Goal: Information Seeking & Learning: Check status

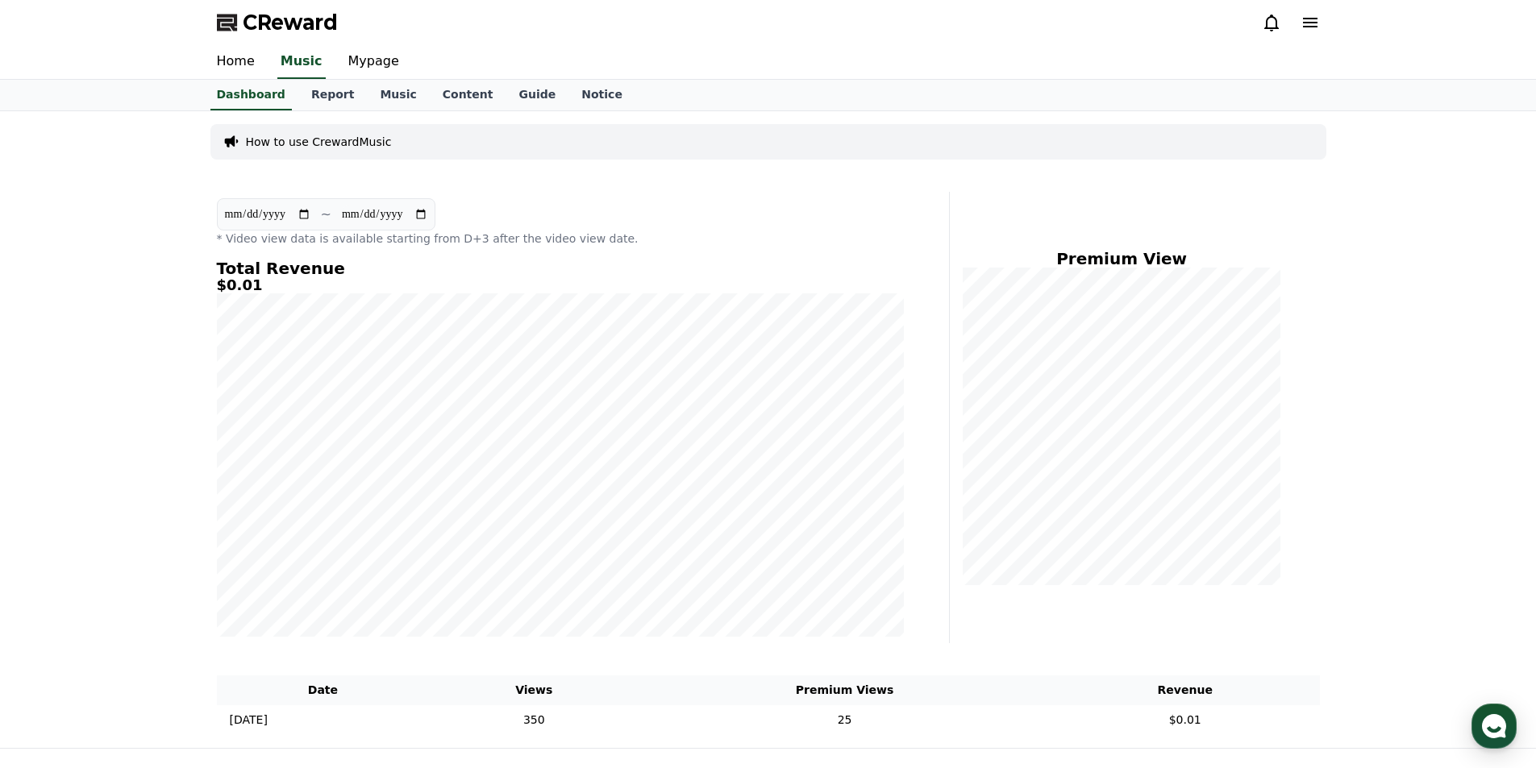
scroll to position [81, 0]
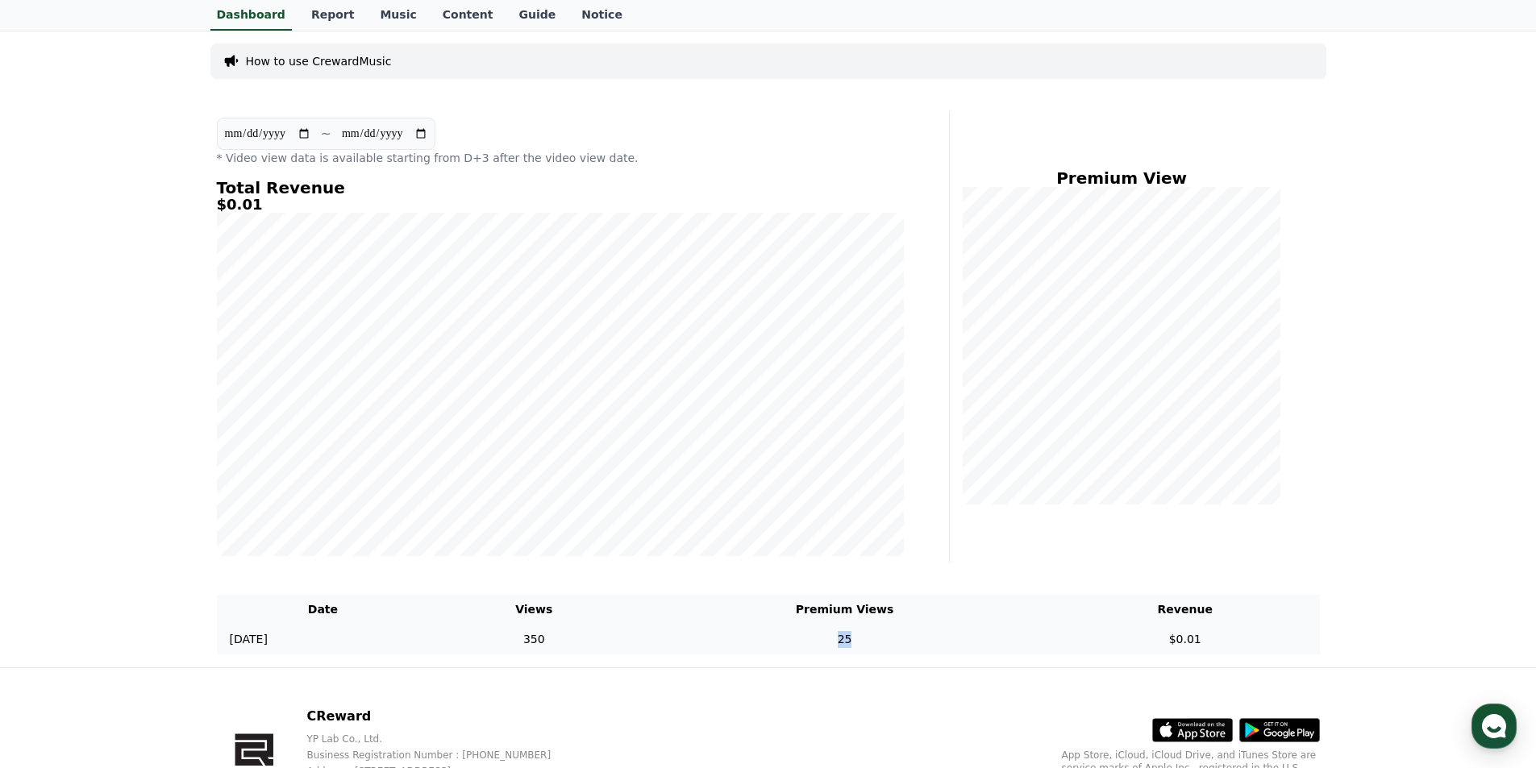
drag, startPoint x: 912, startPoint y: 645, endPoint x: 869, endPoint y: 638, distance: 43.2
click at [870, 639] on td "25" at bounding box center [844, 640] width 412 height 30
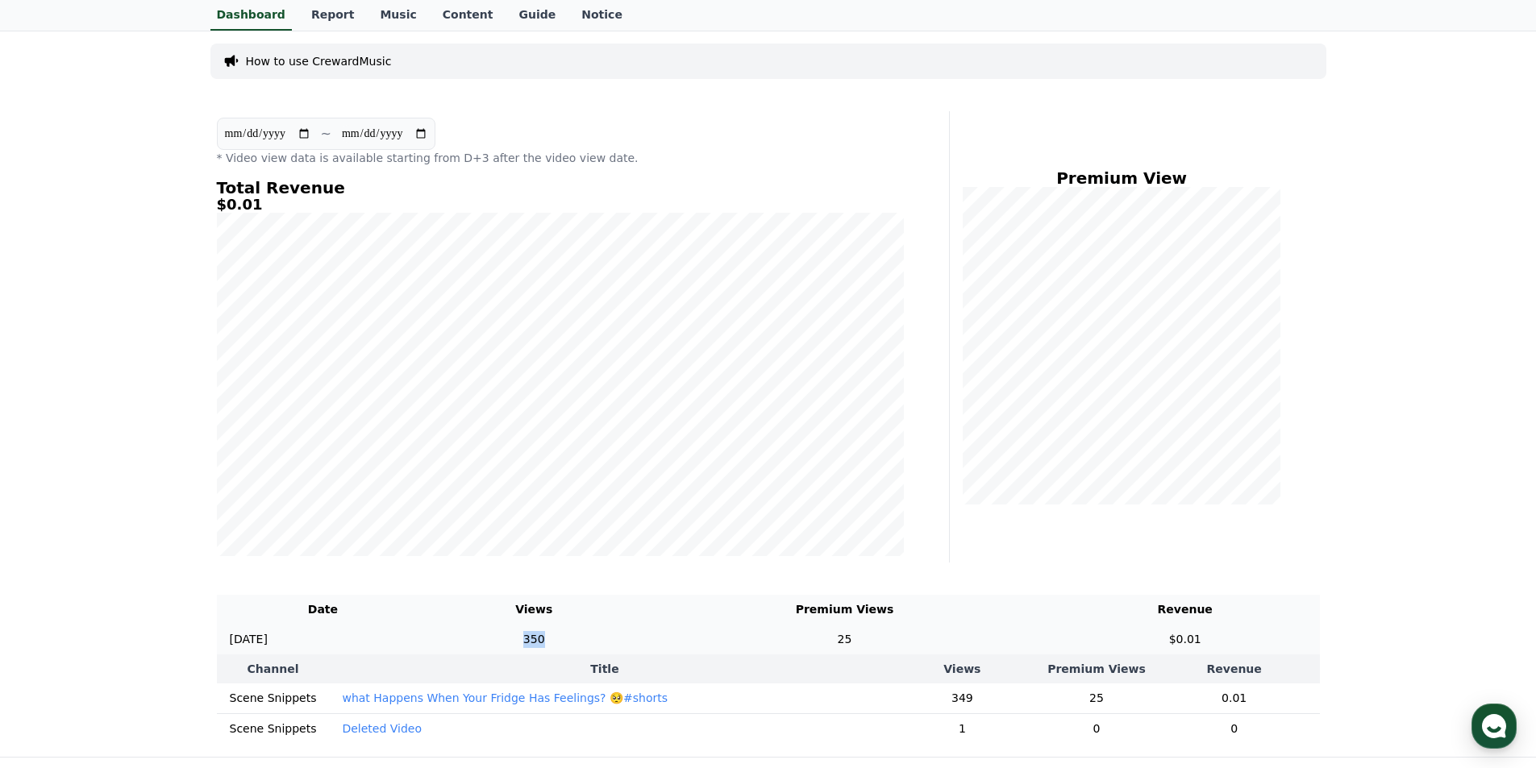
drag, startPoint x: 623, startPoint y: 641, endPoint x: 592, endPoint y: 643, distance: 30.7
click at [592, 643] on td "350" at bounding box center [534, 640] width 210 height 30
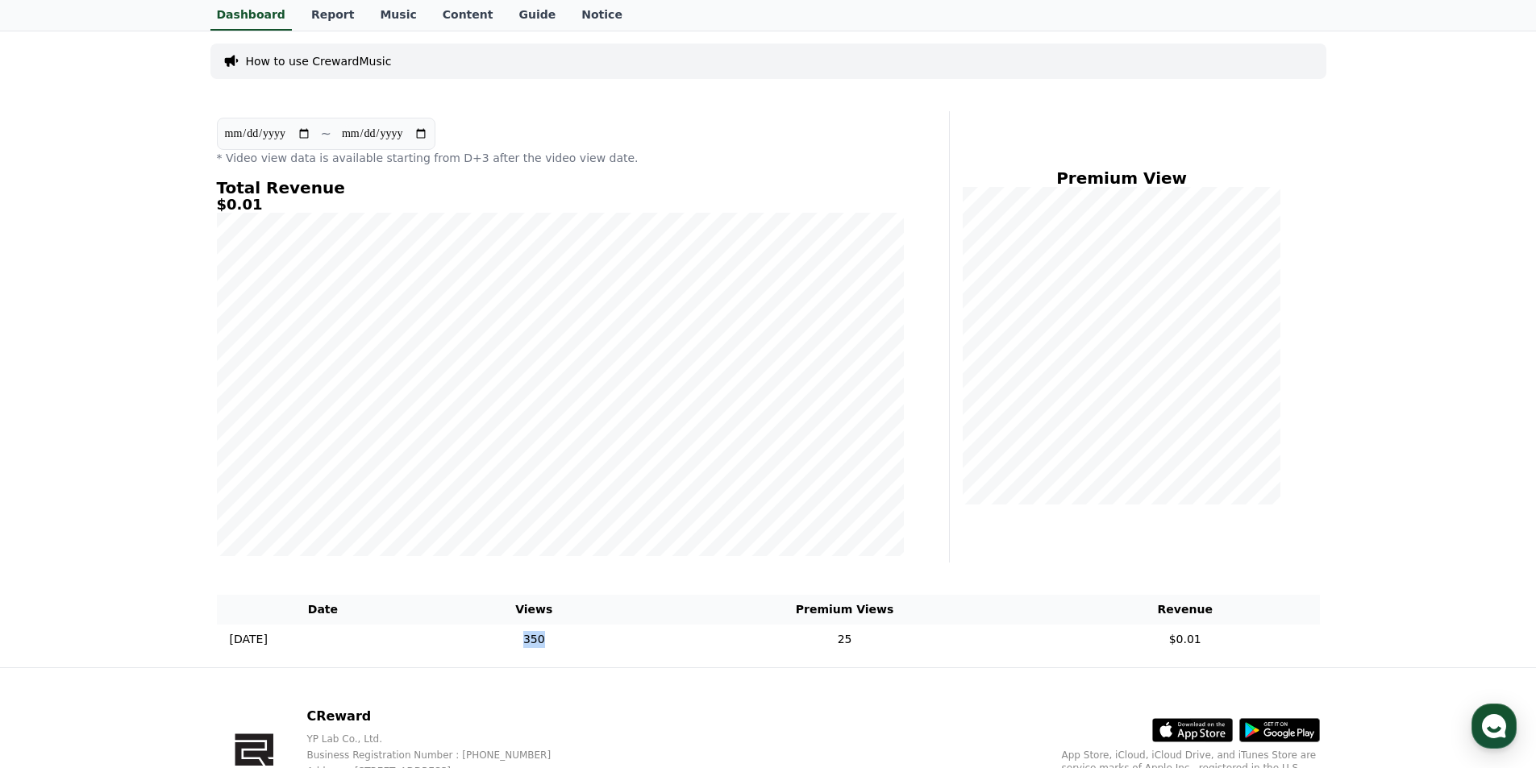
scroll to position [181, 0]
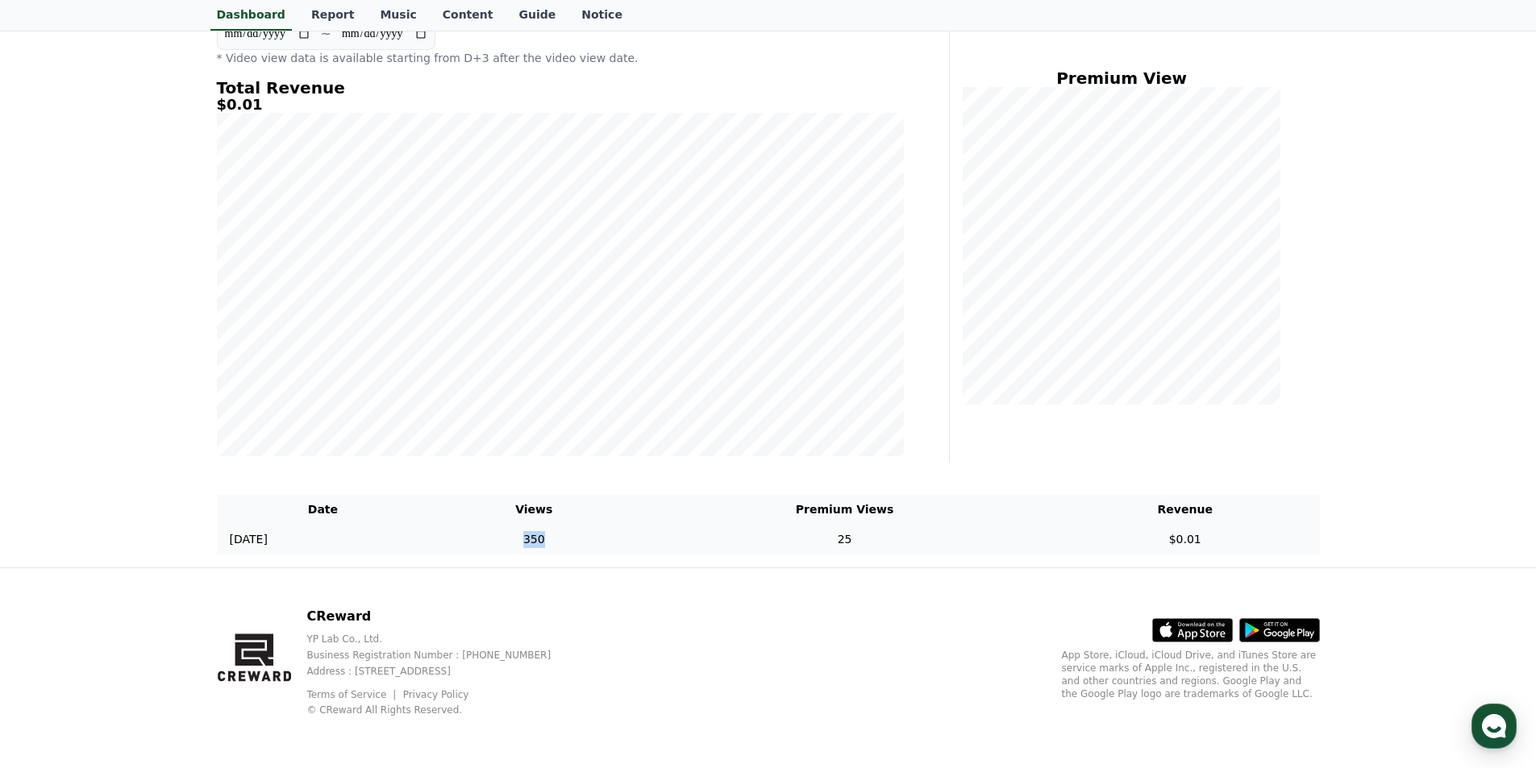
click at [636, 550] on td "350" at bounding box center [534, 540] width 210 height 30
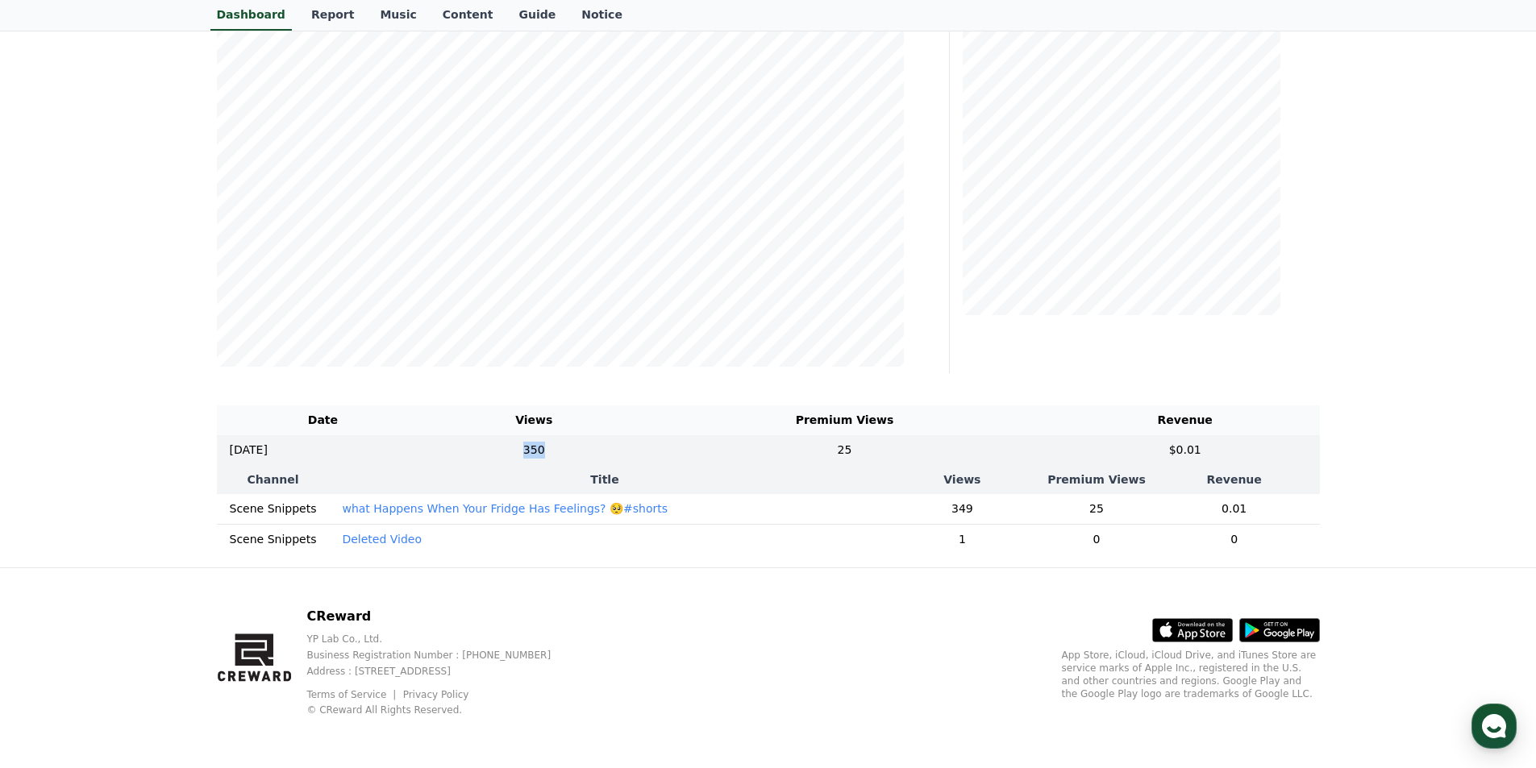
scroll to position [121, 0]
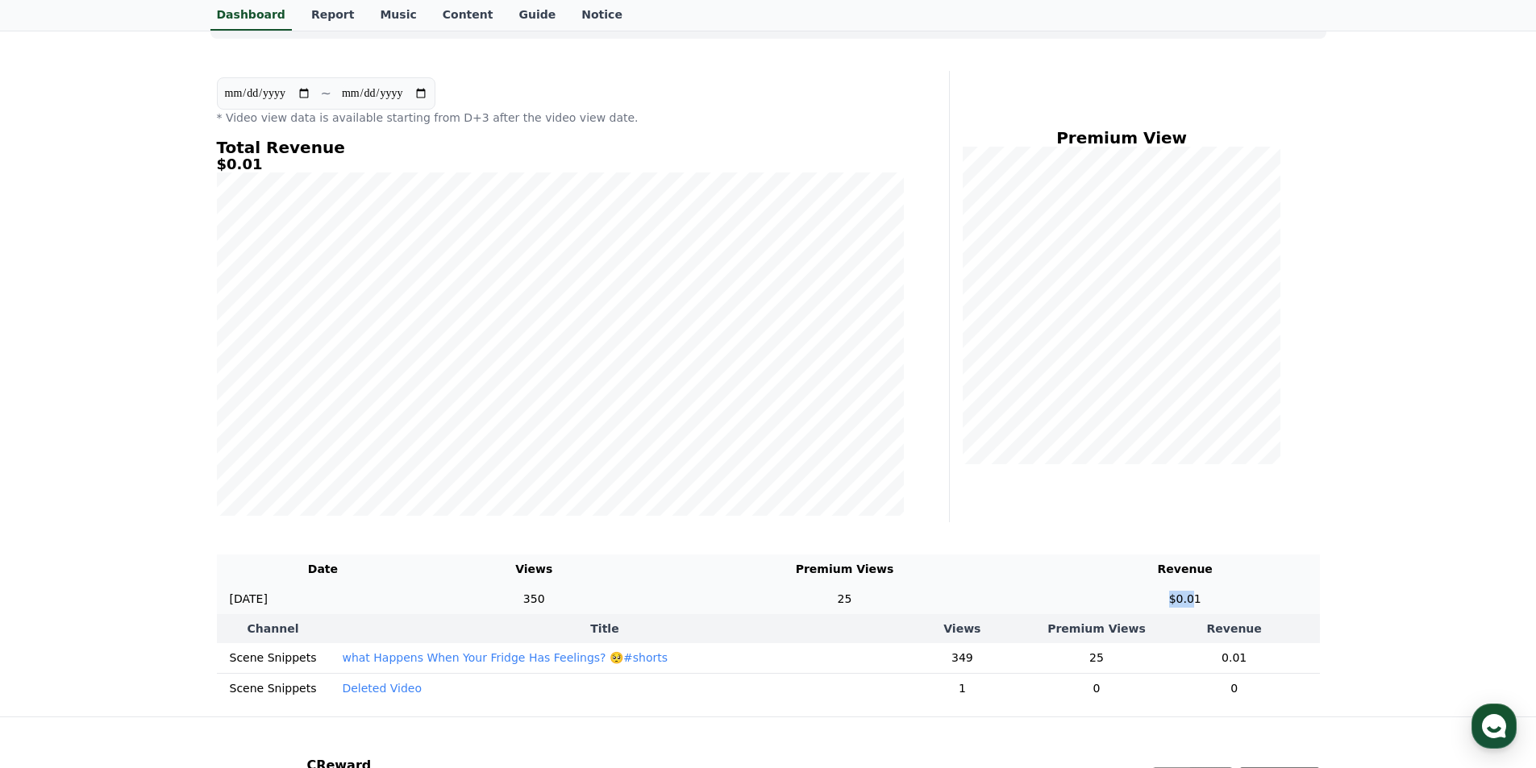
drag, startPoint x: 1207, startPoint y: 592, endPoint x: 1174, endPoint y: 592, distance: 33.1
click at [1174, 592] on td "$0.01" at bounding box center [1184, 599] width 269 height 30
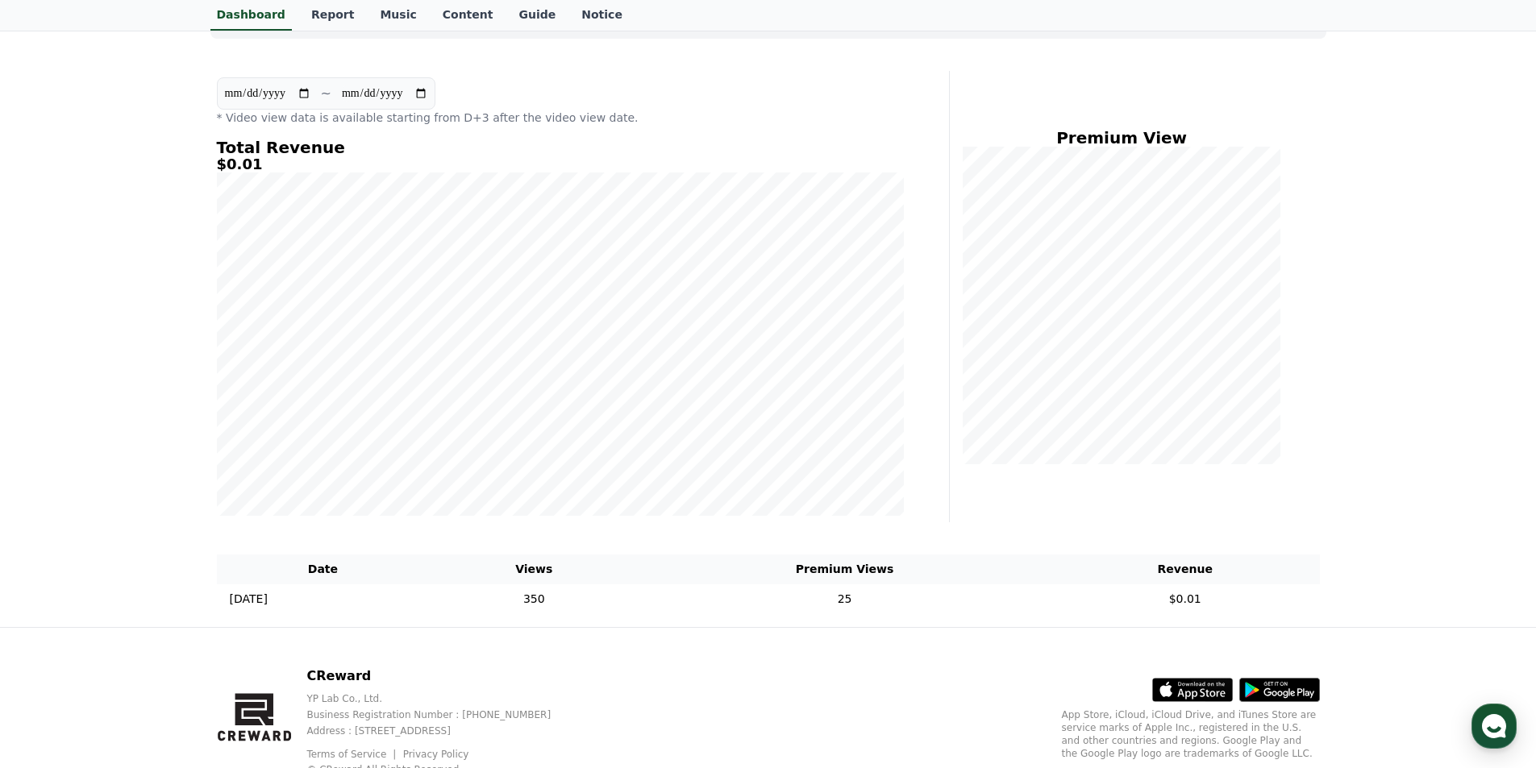
click at [1273, 534] on div "**********" at bounding box center [768, 308] width 1129 height 637
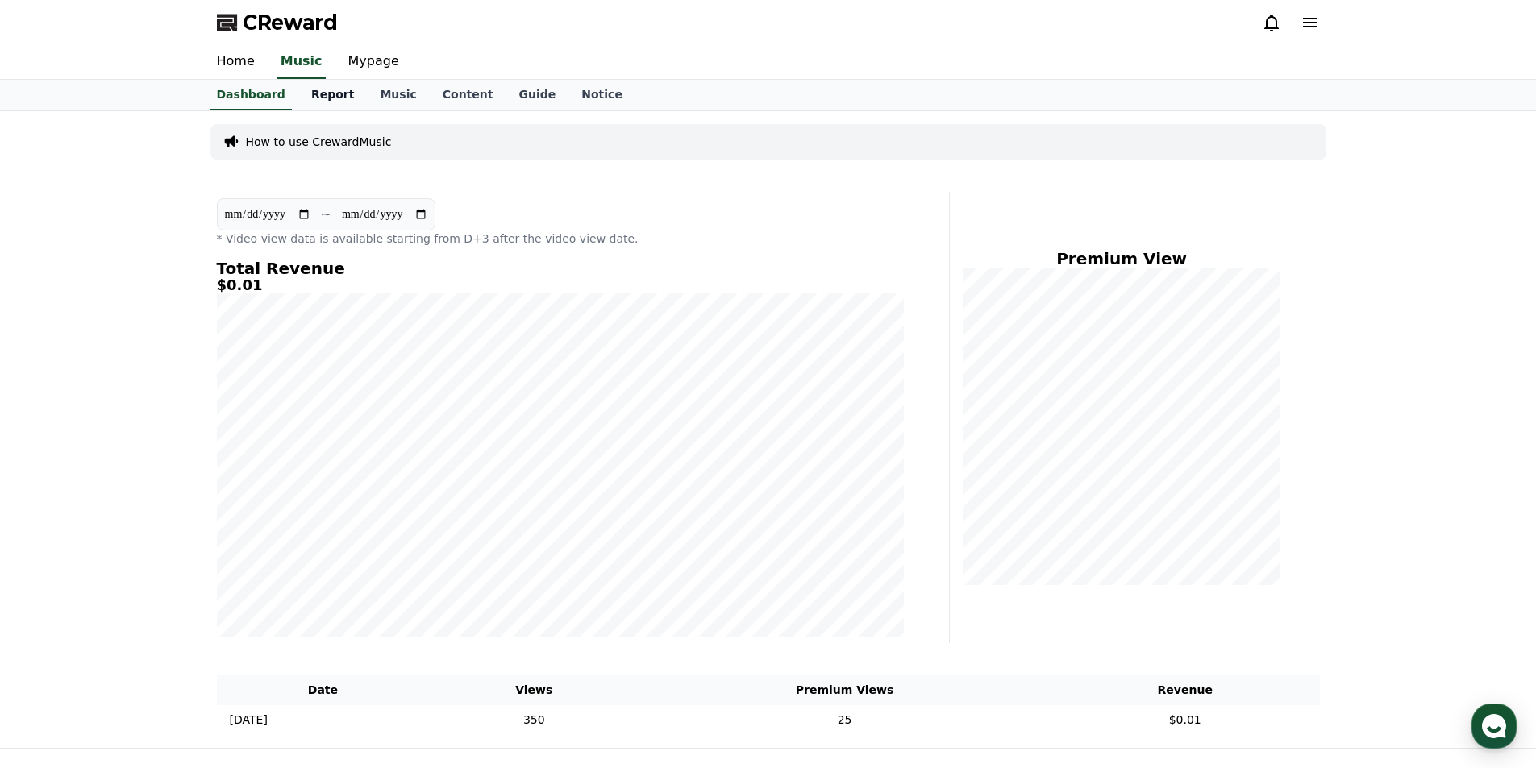
click at [309, 101] on link "Report" at bounding box center [332, 95] width 69 height 31
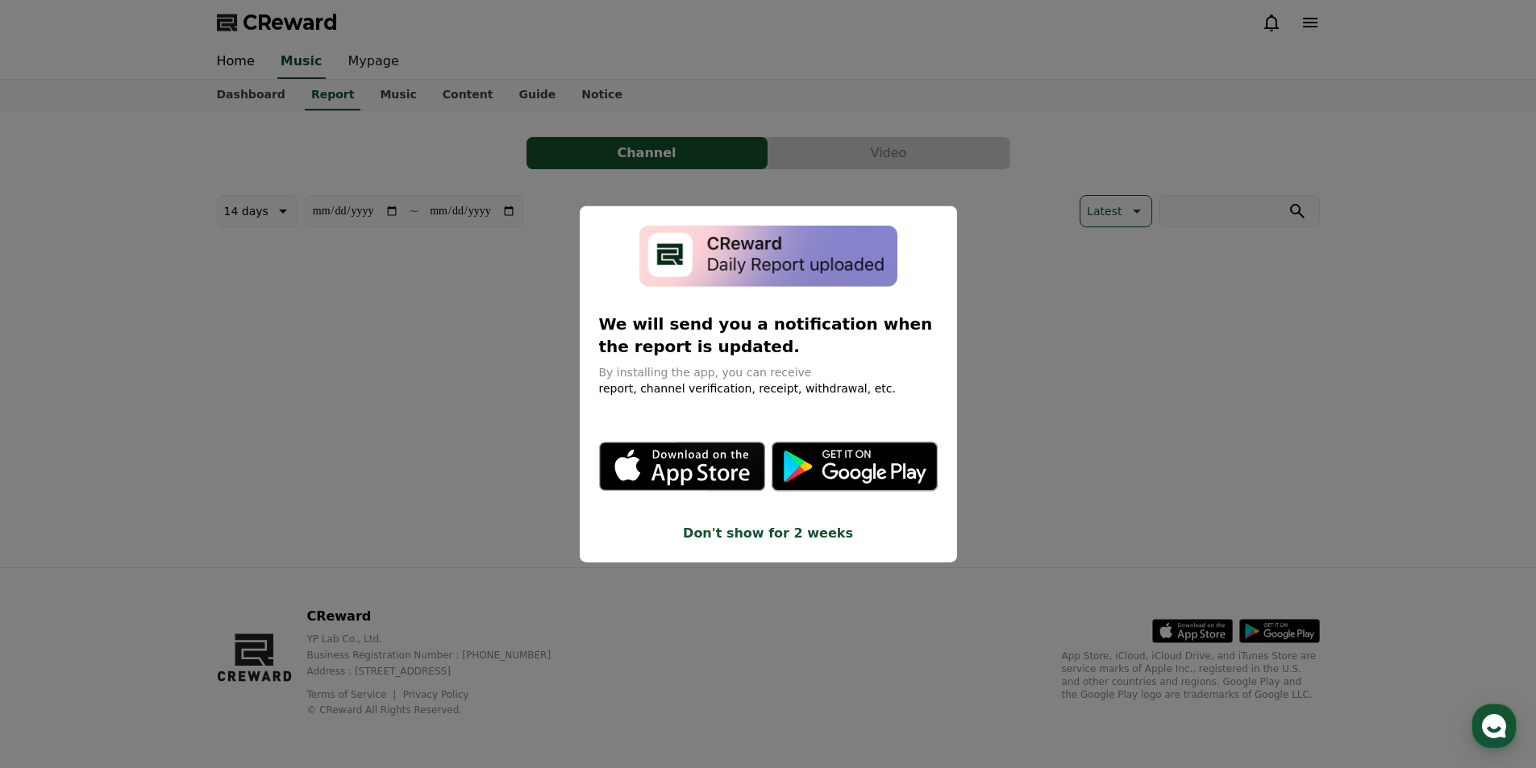
click at [393, 102] on button "close modal" at bounding box center [768, 384] width 1536 height 768
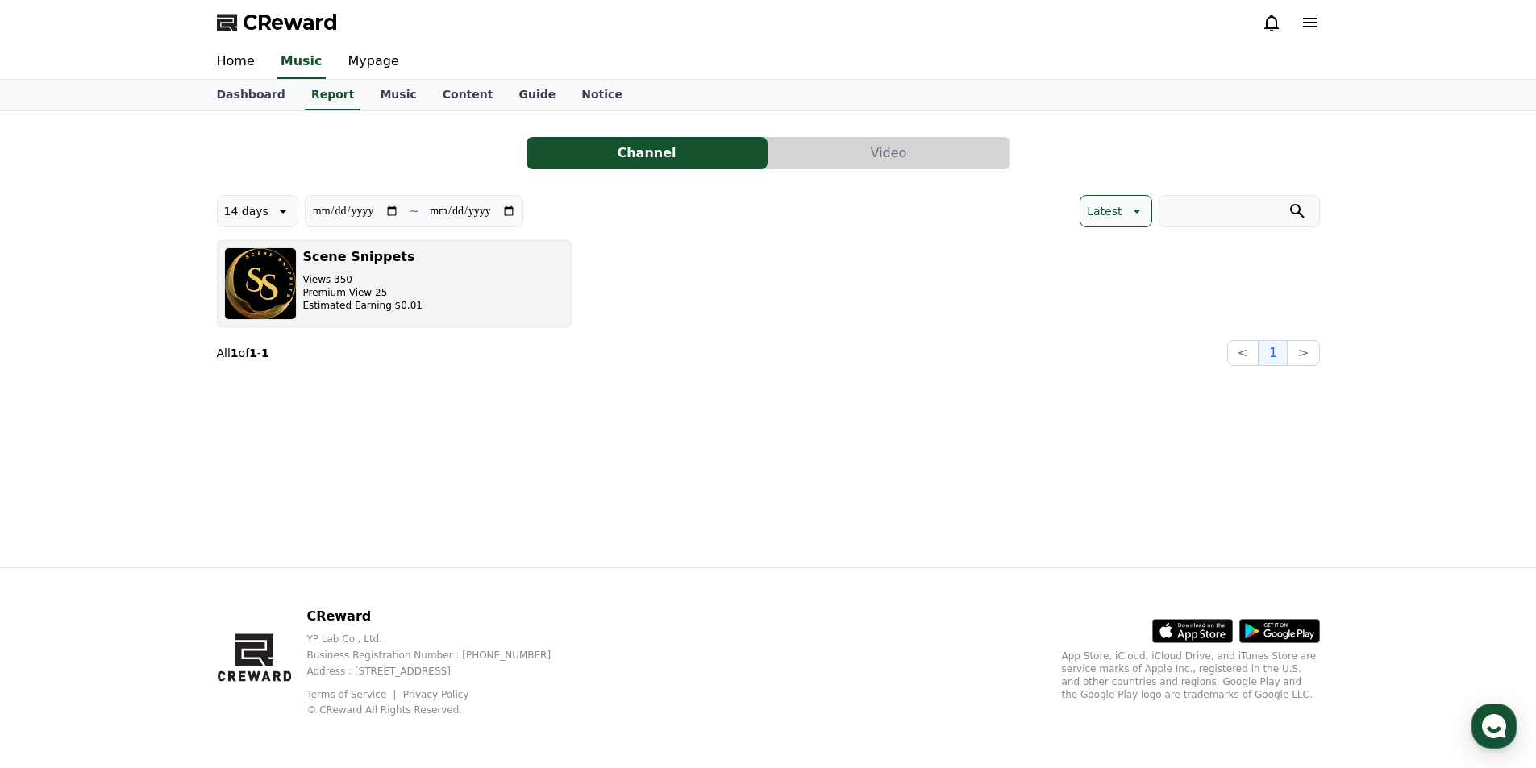
drag, startPoint x: 412, startPoint y: 307, endPoint x: 399, endPoint y: 314, distance: 14.8
click at [399, 314] on button "Scene Snippets Views 350 Premium View 25 Estimated Earning $0.01" at bounding box center [394, 283] width 355 height 87
